Goal: Task Accomplishment & Management: Use online tool/utility

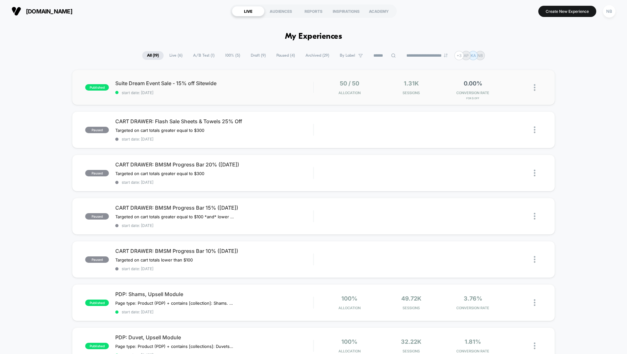
click at [418, 96] on div "published Suite Dream Event Sale - 15% off Sitewide start date: 8/12/2025 50 / …" at bounding box center [313, 87] width 483 height 35
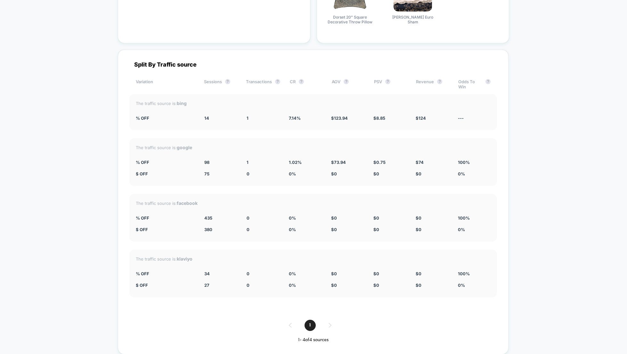
scroll to position [918, 0]
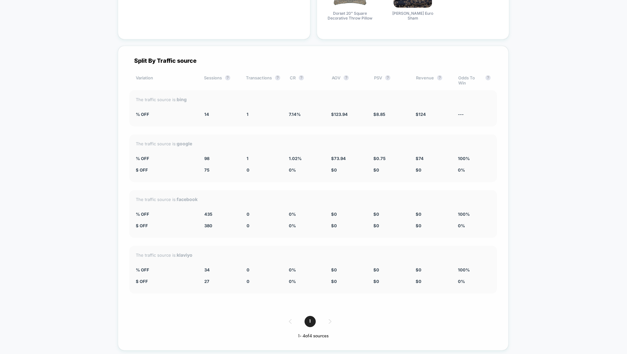
click at [328, 321] on div "1" at bounding box center [313, 321] width 368 height 11
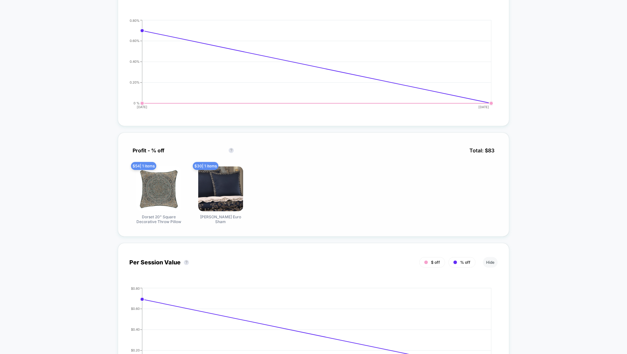
scroll to position [297, 0]
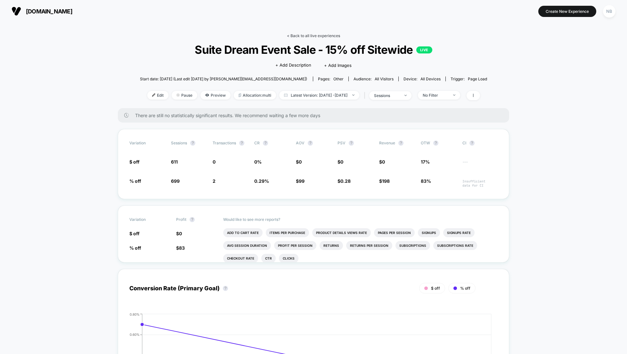
click at [328, 36] on link "< Back to all live experiences" at bounding box center [313, 35] width 53 height 5
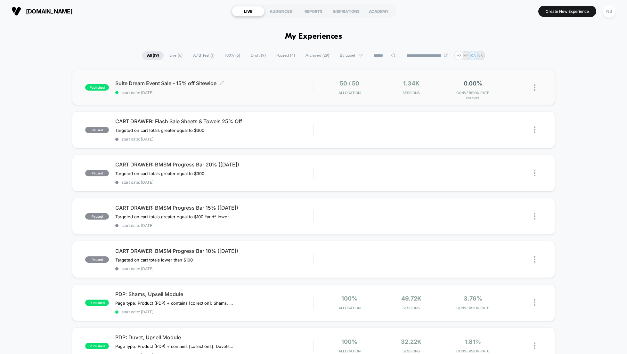
click at [231, 83] on span "Suite Dream Event Sale - 15% off Sitewide Click to edit experience details" at bounding box center [214, 83] width 198 height 6
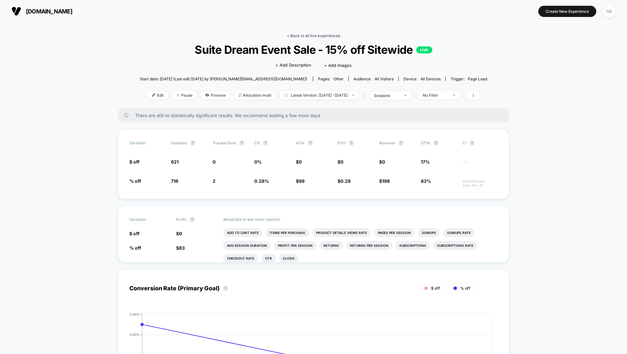
click at [316, 35] on link "< Back to all live experiences" at bounding box center [313, 35] width 53 height 5
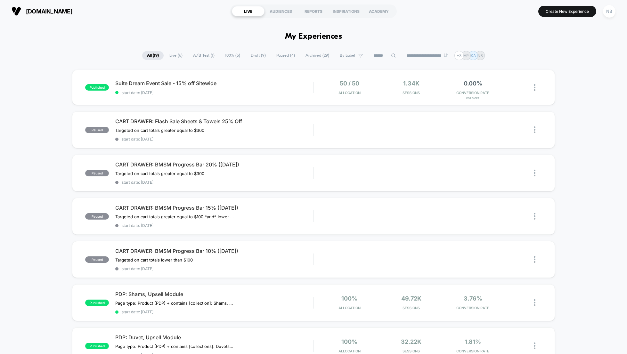
click at [329, 36] on h1 "My Experiences" at bounding box center [313, 36] width 57 height 9
click at [315, 10] on div "REPORTS" at bounding box center [313, 11] width 33 height 10
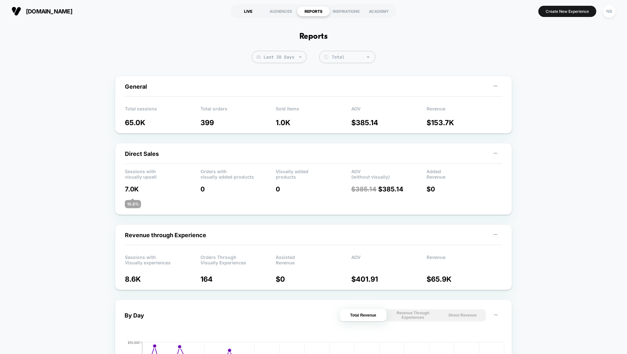
click at [251, 12] on div "LIVE" at bounding box center [248, 11] width 33 height 10
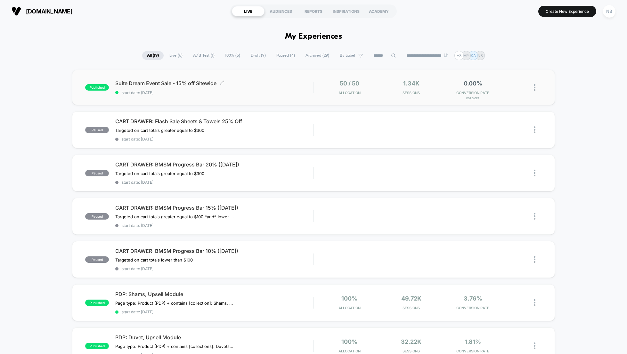
click at [150, 86] on span "Suite Dream Event Sale - 15% off Sitewide Click to edit experience details" at bounding box center [214, 83] width 198 height 6
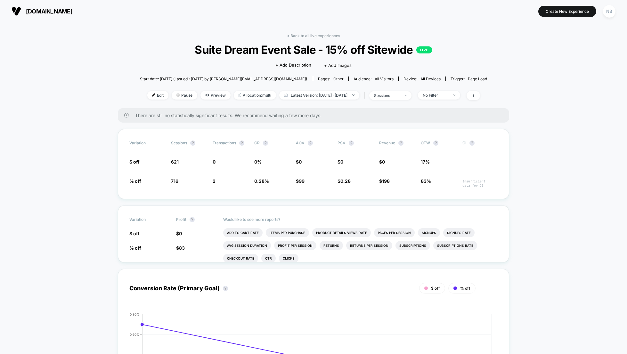
click at [44, 12] on span "[DOMAIN_NAME]" at bounding box center [49, 11] width 46 height 7
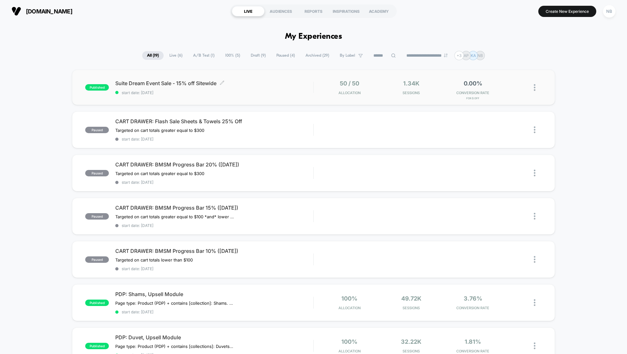
click at [201, 83] on span "Suite Dream Event Sale - 15% off Sitewide Click to edit experience details" at bounding box center [214, 83] width 198 height 6
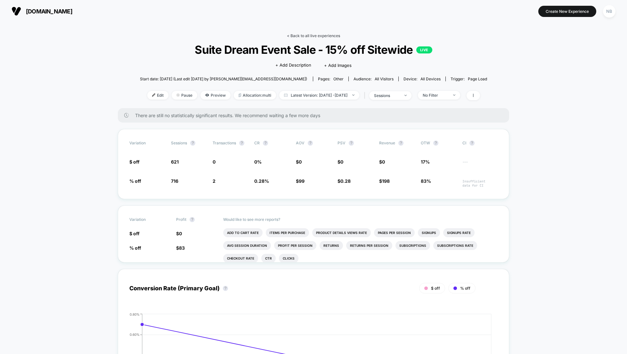
click at [297, 36] on link "< Back to all live experiences" at bounding box center [313, 35] width 53 height 5
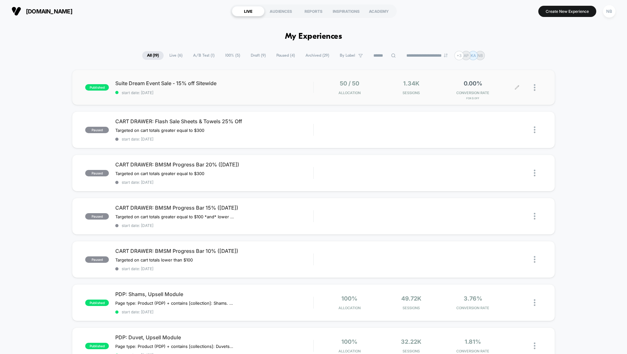
click at [518, 87] on icon at bounding box center [517, 87] width 5 height 5
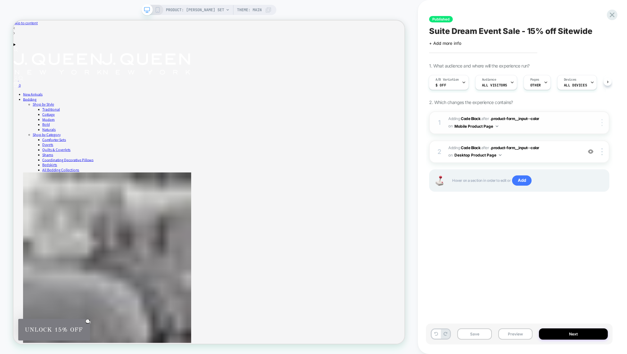
click at [603, 122] on div at bounding box center [603, 122] width 12 height 7
click at [485, 126] on button "Mobile Product Page" at bounding box center [476, 126] width 44 height 8
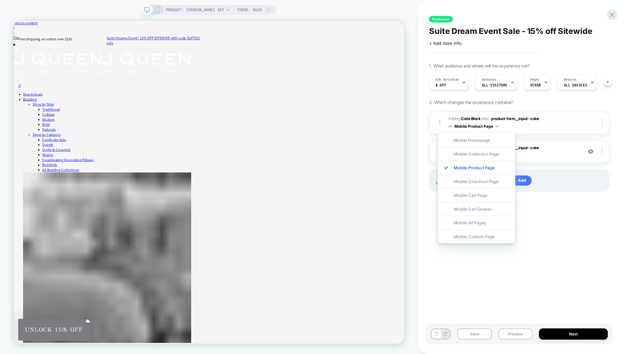
click at [564, 126] on span "Adding Code Block AFTER .product-form__input--color .product-form__input--color…" at bounding box center [513, 122] width 131 height 15
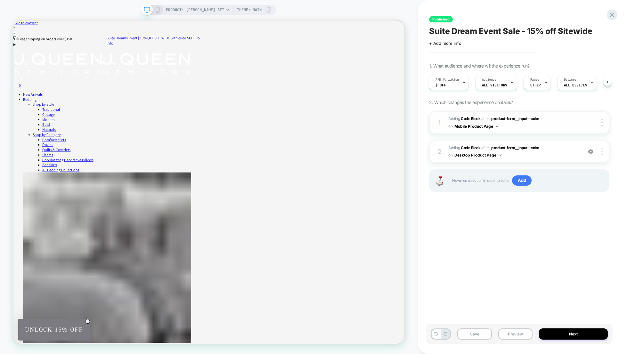
click at [561, 118] on span "Adding Code Block AFTER .product-form__input--color .product-form__input--color…" at bounding box center [513, 122] width 131 height 15
click at [555, 117] on span "Adding Code Block AFTER .product-form__input--color .product-form__input--color…" at bounding box center [513, 122] width 131 height 15
click at [444, 118] on div "1 Adding Code Block AFTER .product-form__input--color .product-form__input--col…" at bounding box center [519, 122] width 180 height 23
click at [439, 123] on div "1" at bounding box center [439, 123] width 6 height 12
click at [560, 122] on span "Adding Code Block AFTER .product-form__input--color .product-form__input--color…" at bounding box center [513, 122] width 131 height 15
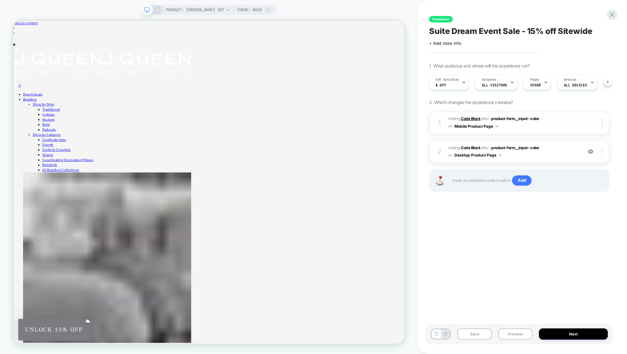
click at [467, 120] on b "Code Block" at bounding box center [471, 118] width 20 height 5
click at [585, 119] on div at bounding box center [597, 122] width 24 height 7
drag, startPoint x: 584, startPoint y: 121, endPoint x: 600, endPoint y: 121, distance: 16.0
click at [585, 121] on div at bounding box center [597, 122] width 24 height 7
click at [600, 121] on div at bounding box center [603, 122] width 12 height 7
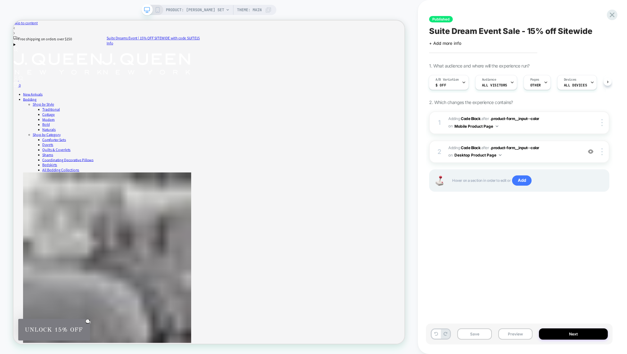
click at [617, 113] on div "Published Suite Dream Event Sale - 15% off Sitewide Click to edit experience de…" at bounding box center [522, 177] width 209 height 354
click at [571, 126] on span "Adding Code Block AFTER .product-form__input--color .product-form__input--color…" at bounding box center [513, 122] width 131 height 15
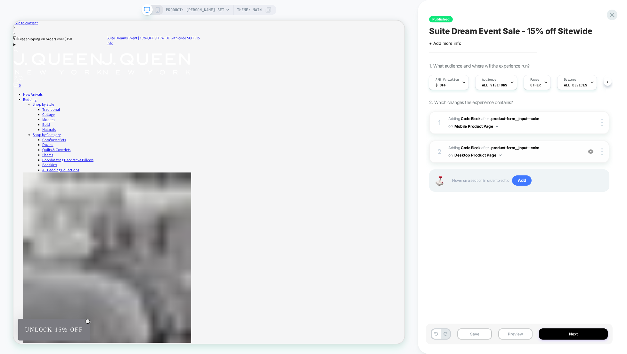
click at [554, 157] on span "Adding Code Block AFTER .product-form__input--color .product-form__input--color…" at bounding box center [513, 151] width 131 height 15
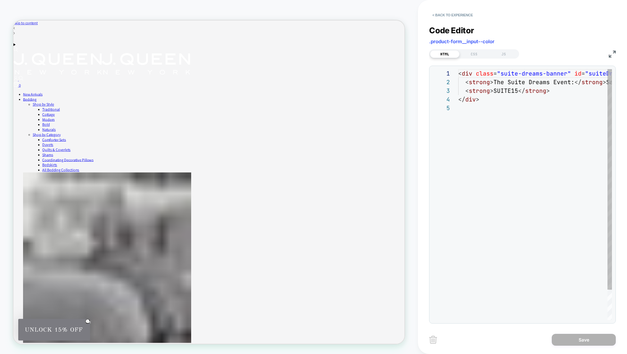
scroll to position [35, 0]
click at [503, 55] on div "JS" at bounding box center [503, 54] width 29 height 8
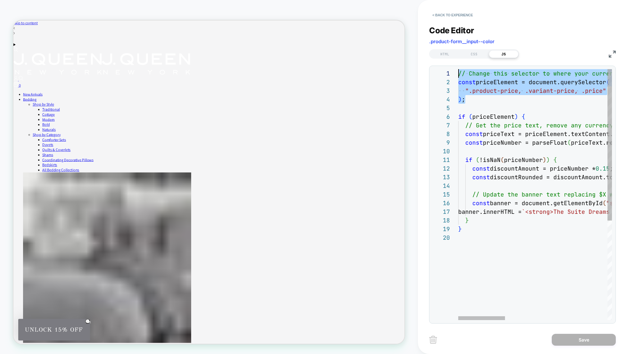
scroll to position [0, 0]
drag, startPoint x: 471, startPoint y: 101, endPoint x: 454, endPoint y: 72, distance: 33.6
click at [454, 72] on div "1 2 3 4 5 6 7 8 9 10 11 12 13 14 15 16 17 18 19 20 // Change this selector to w…" at bounding box center [522, 194] width 179 height 251
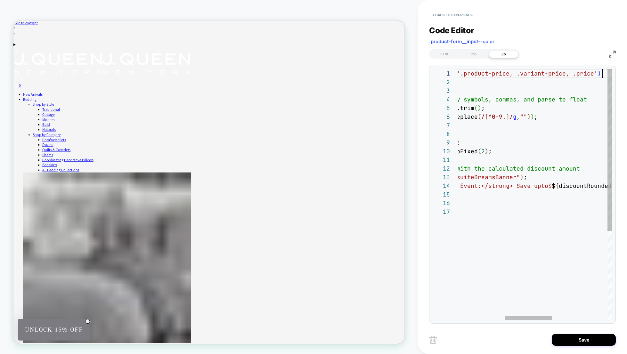
scroll to position [0, 297]
click at [480, 91] on div "if ( priceElement ) {" at bounding box center [549, 90] width 489 height 9
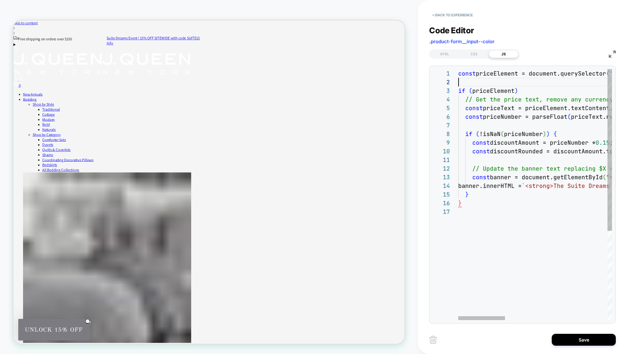
scroll to position [9, 0]
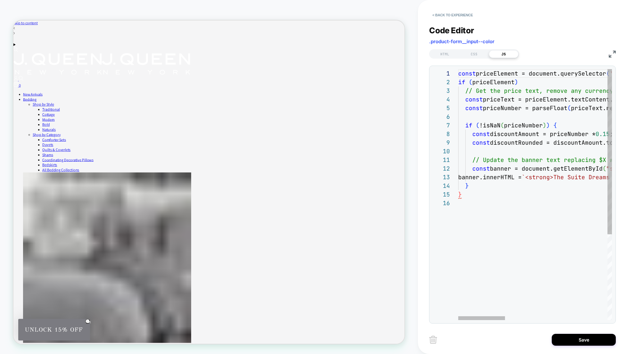
scroll to position [17, 4]
click at [463, 92] on span at bounding box center [461, 90] width 7 height 7
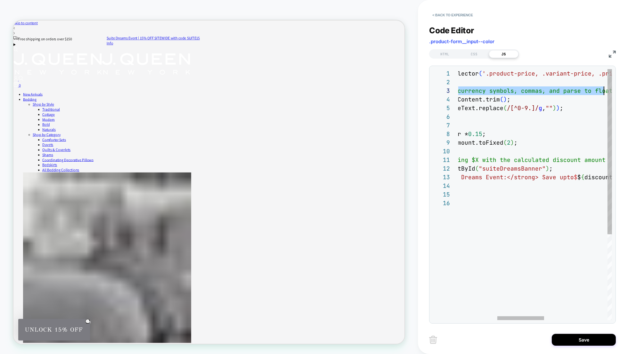
scroll to position [17, 277]
drag, startPoint x: 467, startPoint y: 91, endPoint x: 609, endPoint y: 89, distance: 142.5
click at [609, 89] on div "const priceElement = document.querySelector ( '.product-price, .variant-price, …" at bounding box center [535, 194] width 154 height 251
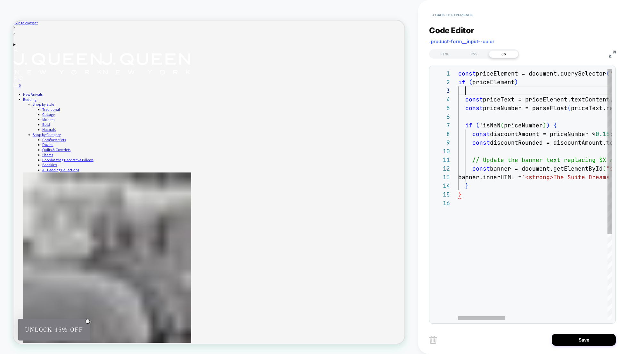
scroll to position [17, 7]
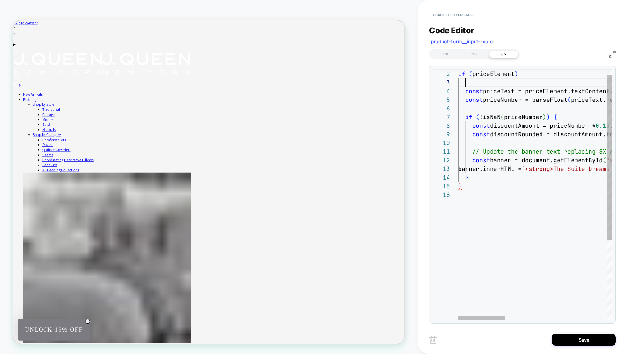
click at [469, 148] on span at bounding box center [465, 151] width 14 height 7
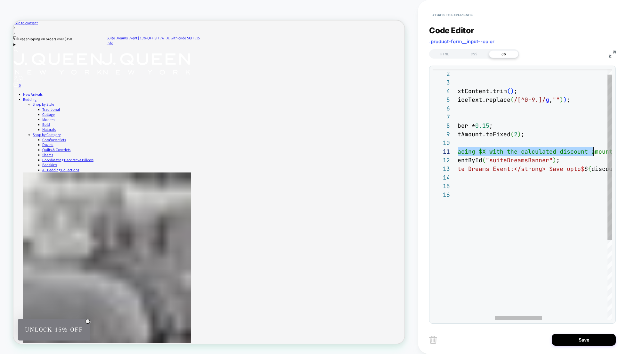
scroll to position [0, 270]
drag, startPoint x: 473, startPoint y: 151, endPoint x: 607, endPoint y: 152, distance: 134.2
click at [607, 152] on span "// Update the banner text replacing $X with the ca lculated discount amount" at bounding box center [475, 151] width 275 height 7
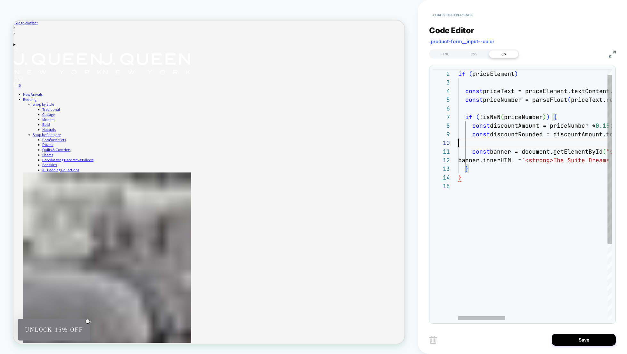
scroll to position [78, 0]
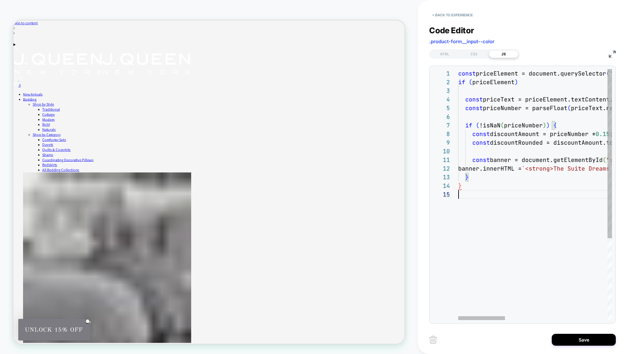
click at [460, 187] on span "}" at bounding box center [460, 185] width 4 height 7
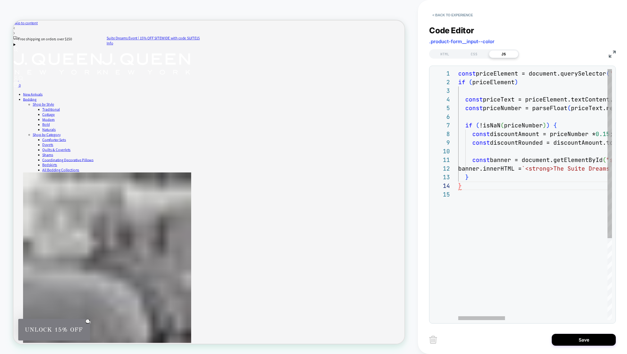
click at [464, 185] on span at bounding box center [461, 185] width 7 height 7
click at [458, 74] on div "1" at bounding box center [446, 73] width 26 height 9
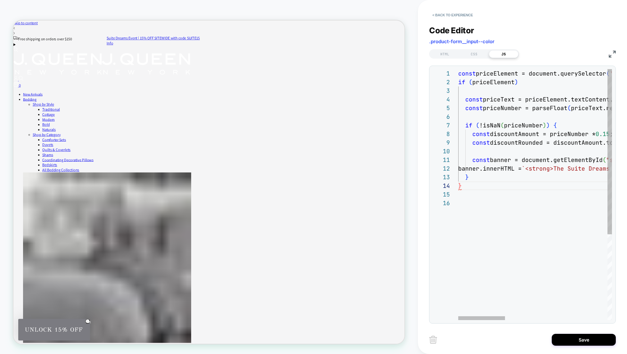
drag, startPoint x: 459, startPoint y: 74, endPoint x: 473, endPoint y: 84, distance: 16.3
click at [459, 74] on span "const" at bounding box center [467, 73] width 18 height 7
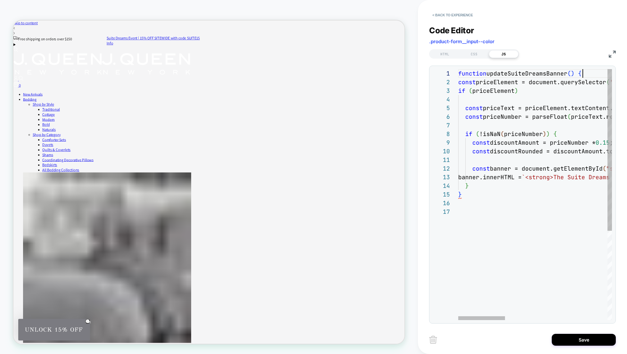
scroll to position [0, 125]
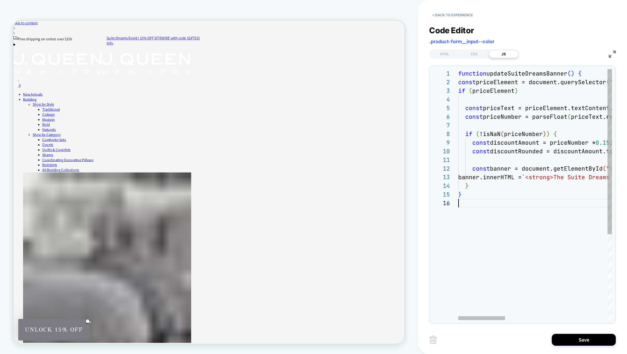
type textarea "**********"
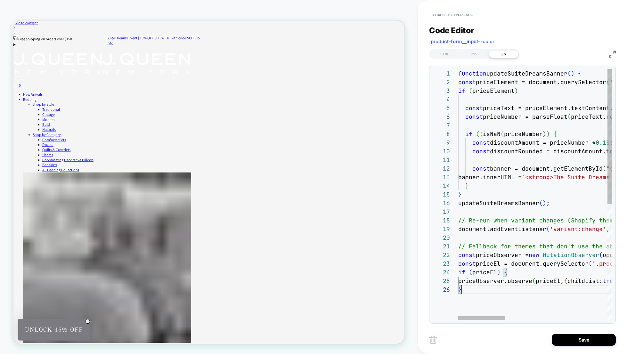
scroll to position [43, 4]
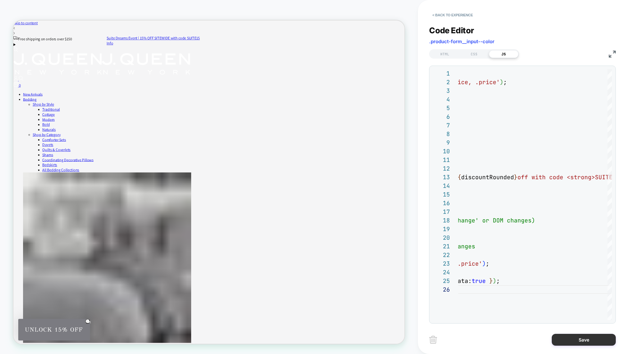
click at [589, 336] on button "Save" at bounding box center [584, 340] width 64 height 12
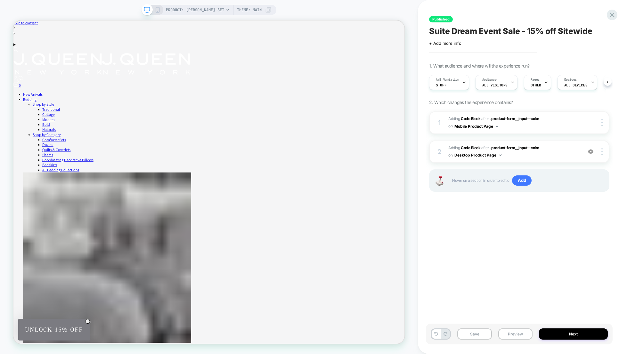
scroll to position [0, 0]
click at [599, 122] on div at bounding box center [603, 122] width 12 height 7
click at [504, 124] on span "Adding Code Block AFTER .product-form__input--color .product-form__input--color…" at bounding box center [513, 122] width 131 height 15
click at [525, 128] on span "Adding Code Block AFTER .product-form__input--color .product-form__input--color…" at bounding box center [513, 122] width 131 height 15
click at [560, 158] on span "Adding Code Block AFTER .product-form__input--color .product-form__input--color…" at bounding box center [513, 151] width 131 height 15
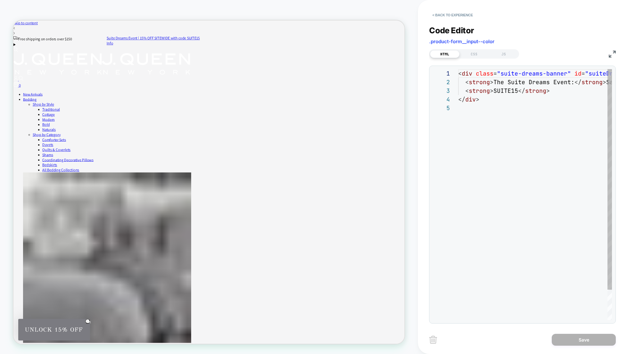
scroll to position [35, 0]
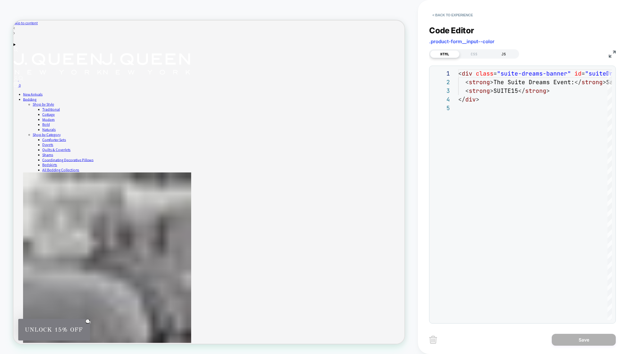
click at [496, 51] on div "JS" at bounding box center [503, 54] width 29 height 8
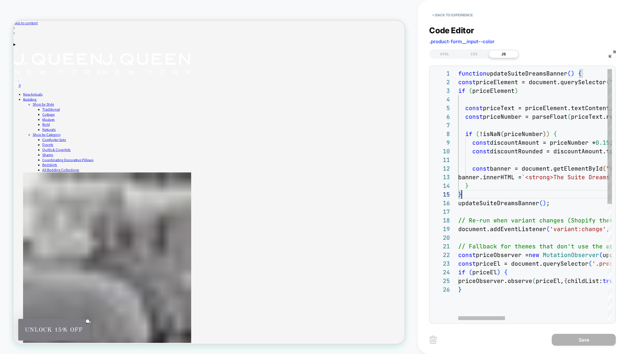
scroll to position [35, 4]
type textarea "**********"
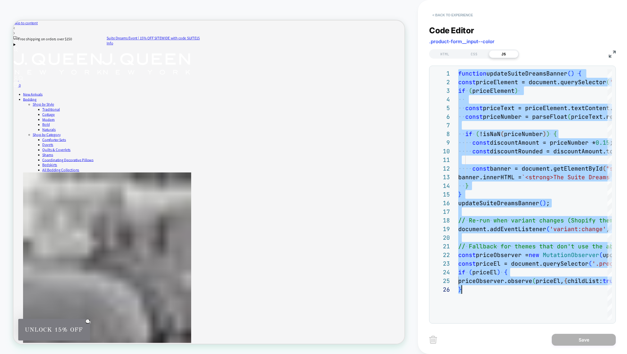
click at [436, 17] on button "< Back to experience" at bounding box center [452, 15] width 47 height 10
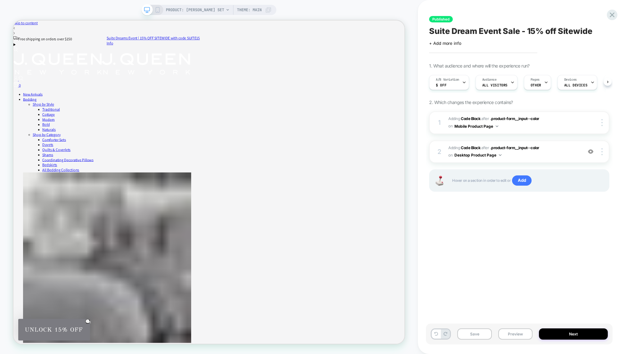
scroll to position [0, 0]
click at [157, 10] on icon at bounding box center [158, 10] width 6 height 6
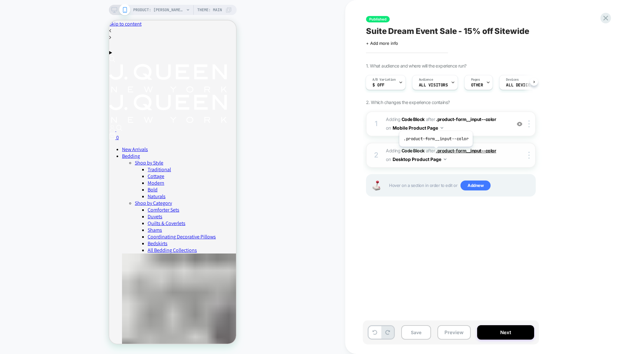
scroll to position [293, 0]
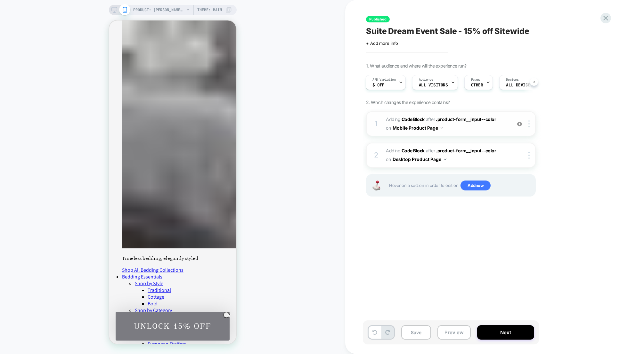
click at [491, 126] on span "Adding Code Block AFTER .product-form__input--color .product-form__input--color…" at bounding box center [447, 123] width 122 height 17
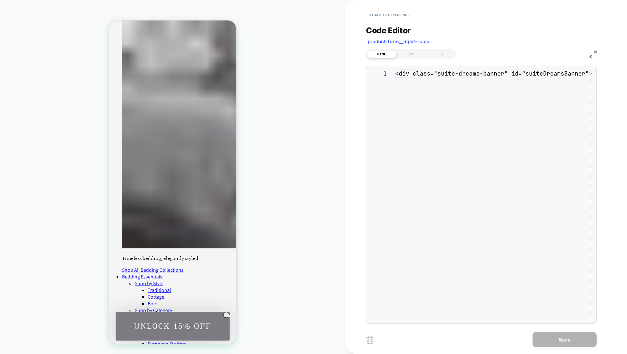
scroll to position [35, 0]
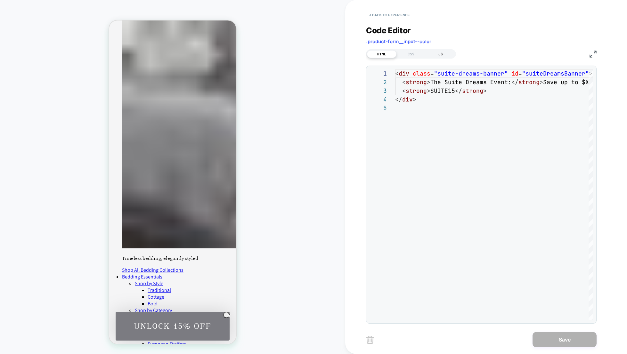
click at [446, 57] on div "JS" at bounding box center [440, 54] width 29 height 8
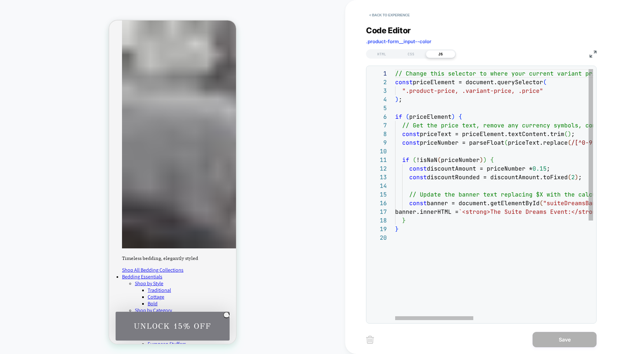
scroll to position [0, 48]
click at [444, 157] on span "priceNumber" at bounding box center [460, 159] width 39 height 7
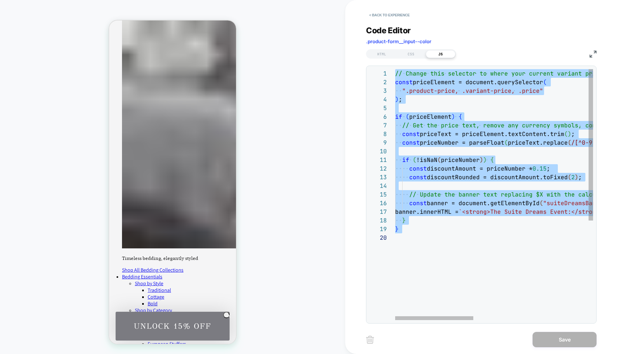
type textarea "**********"
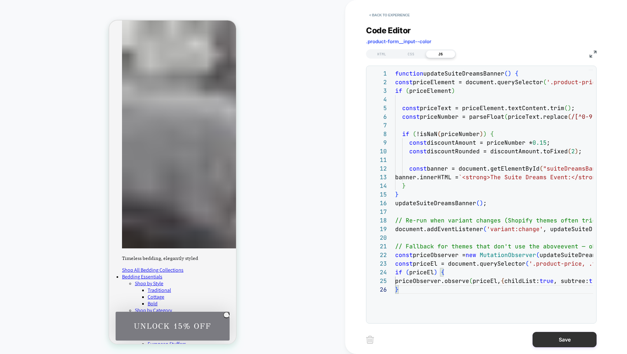
click at [562, 338] on button "Save" at bounding box center [565, 339] width 64 height 15
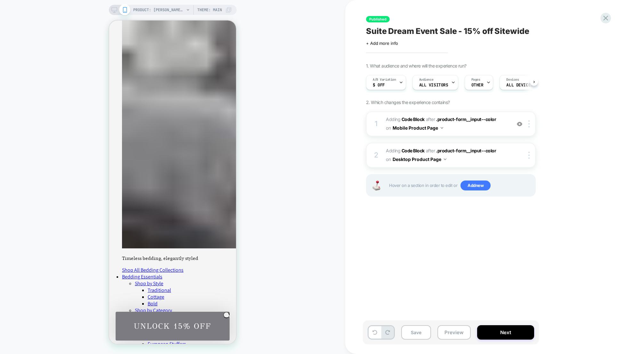
scroll to position [0, 0]
click at [515, 326] on button "Next" at bounding box center [505, 332] width 57 height 14
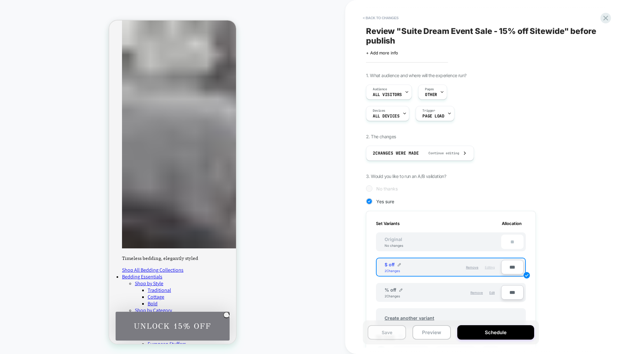
click at [389, 332] on button "Save" at bounding box center [387, 332] width 38 height 14
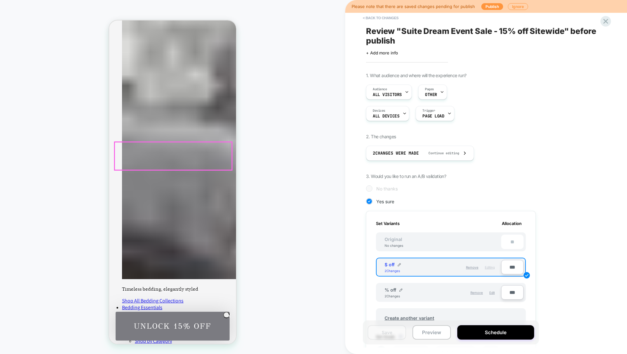
scroll to position [253, 0]
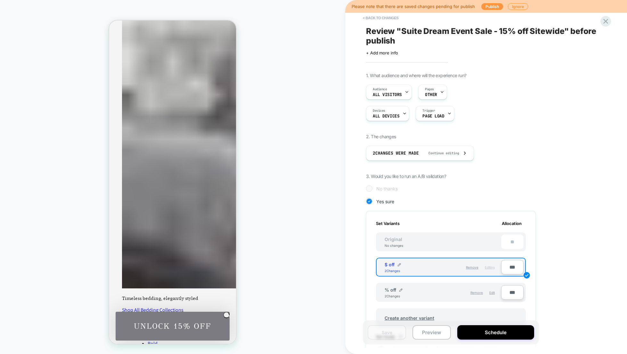
click at [493, 268] on span "Editing" at bounding box center [490, 267] width 10 height 4
click at [379, 17] on button "< Back to changes" at bounding box center [381, 18] width 42 height 10
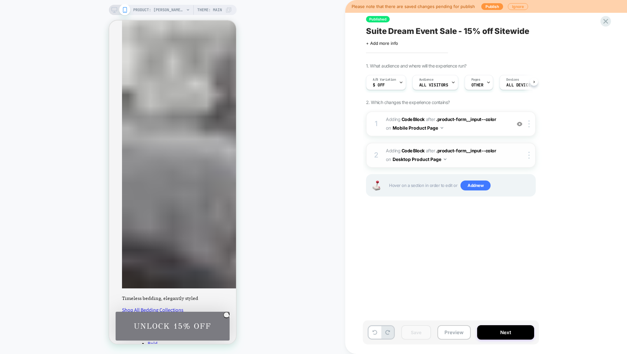
scroll to position [0, 0]
click at [495, 129] on span "Adding Code Block AFTER .product-form__input--color .product-form__input--color…" at bounding box center [447, 123] width 122 height 17
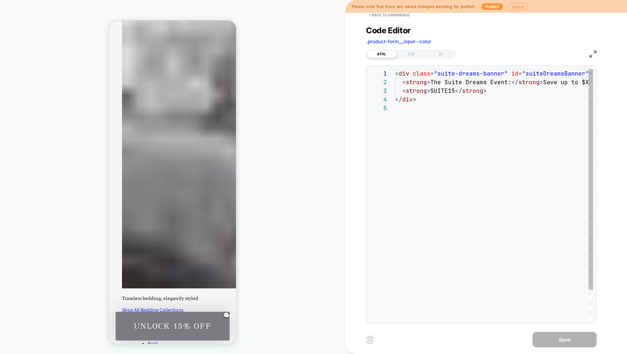
scroll to position [35, 0]
click at [448, 56] on div "JS" at bounding box center [440, 54] width 29 height 8
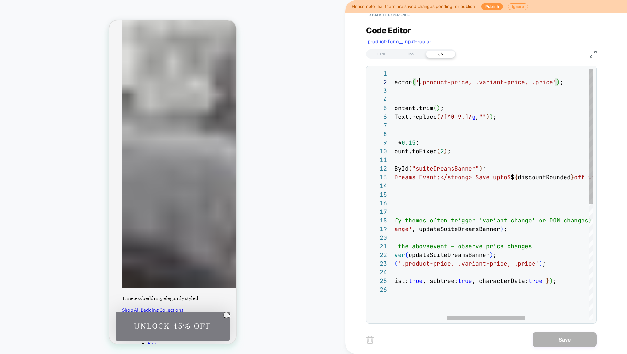
scroll to position [9, 156]
click at [419, 81] on span "'.product-price, .variant-price, .price'" at bounding box center [486, 81] width 141 height 7
click at [424, 80] on span ".product-price, .variant-price, .price" at bounding box center [490, 81] width 134 height 7
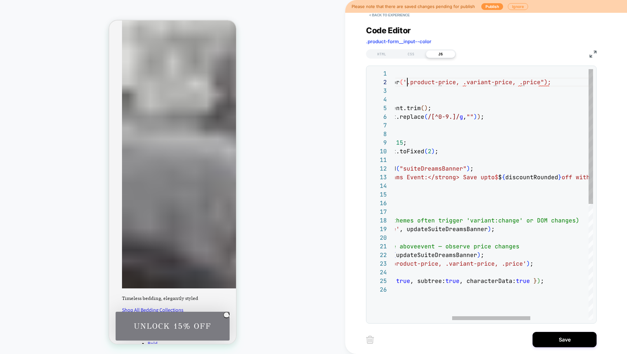
scroll to position [9, 156]
drag, startPoint x: 477, startPoint y: 117, endPoint x: 469, endPoint y: 117, distance: 7.1
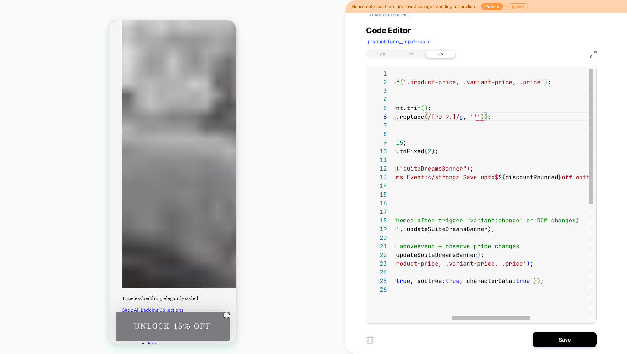
scroll to position [43, 221]
type textarea "**********"
click at [487, 129] on div at bounding box center [496, 125] width 489 height 9
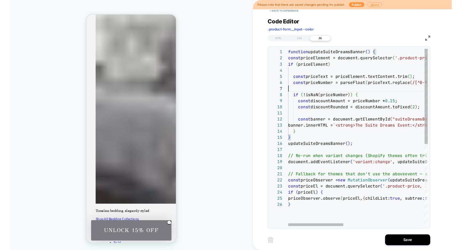
scroll to position [52, 0]
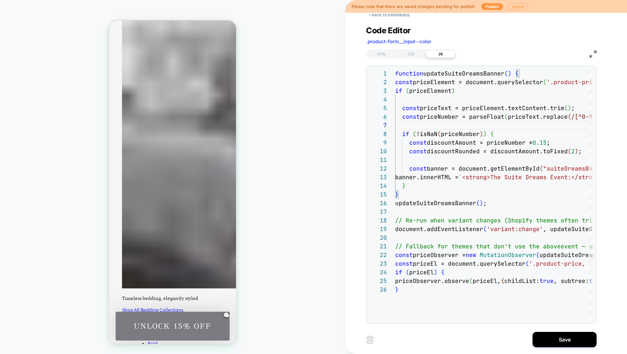
click at [512, 8] on button "Ignore" at bounding box center [518, 6] width 20 height 7
